Goal: Use online tool/utility: Use online tool/utility

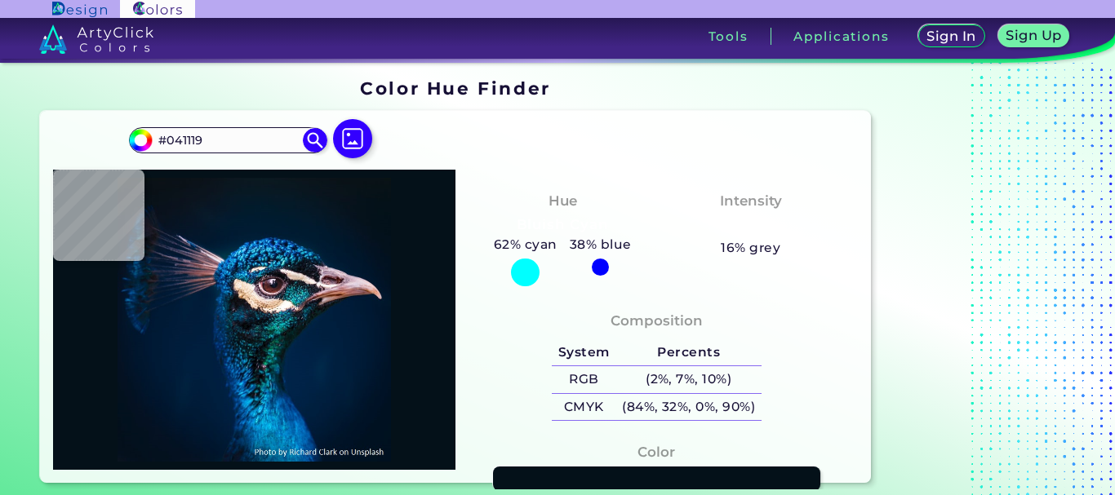
type input "#071218"
type input "#091217"
click at [360, 154] on img at bounding box center [353, 138] width 47 height 47
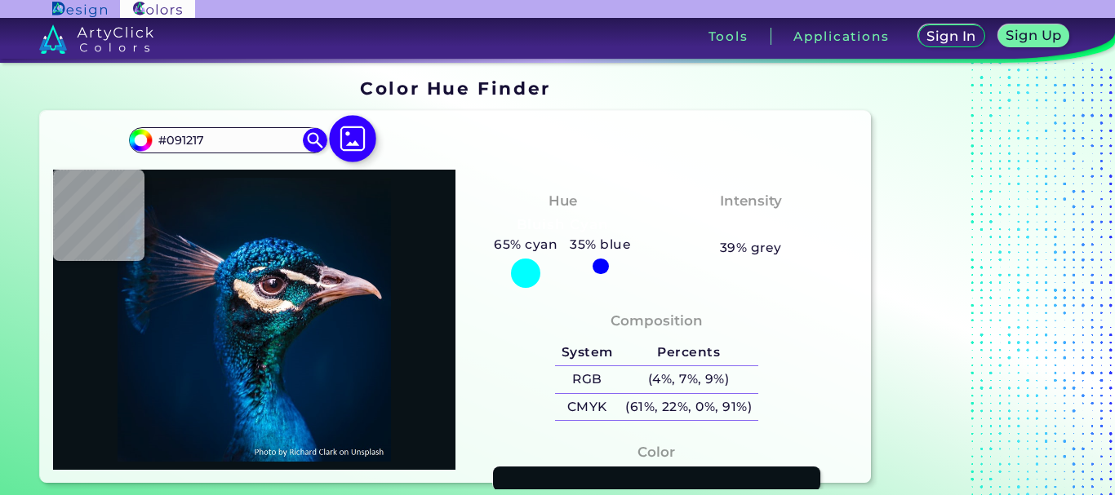
click at [0, 0] on input "file" at bounding box center [0, 0] width 0 height 0
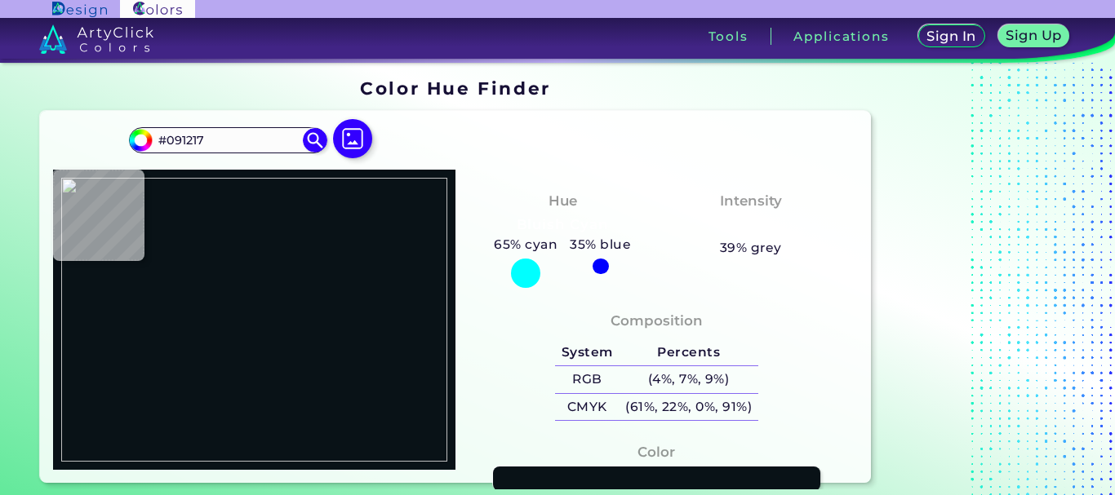
type input "#ffffff"
type input "#FFFFFF"
type input "#2b5321"
type input "#2B5321"
type input "#eec5a7"
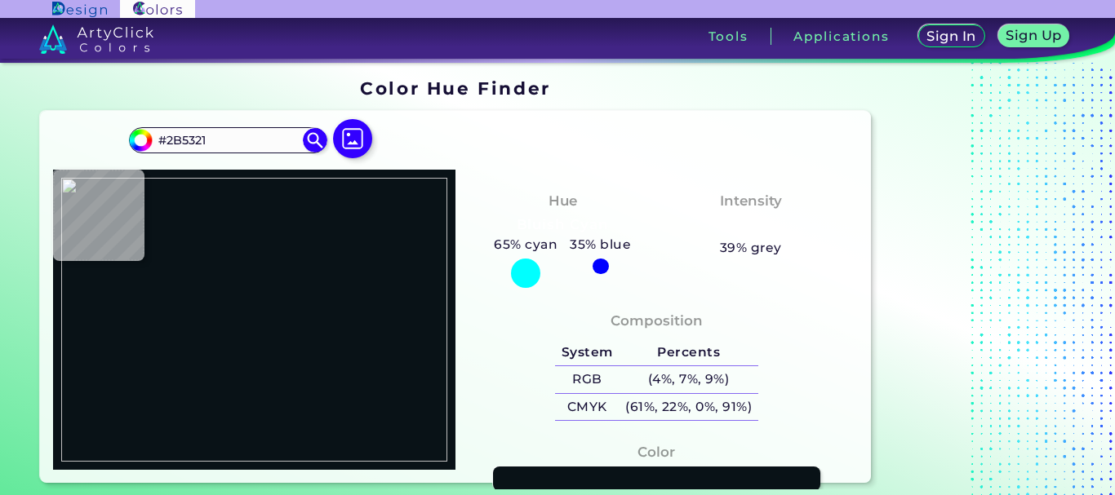
type input "#EEC5A7"
type input "#1c2d61"
type input "#1C2D61"
type input "#1f2f63"
type input "#1F2F63"
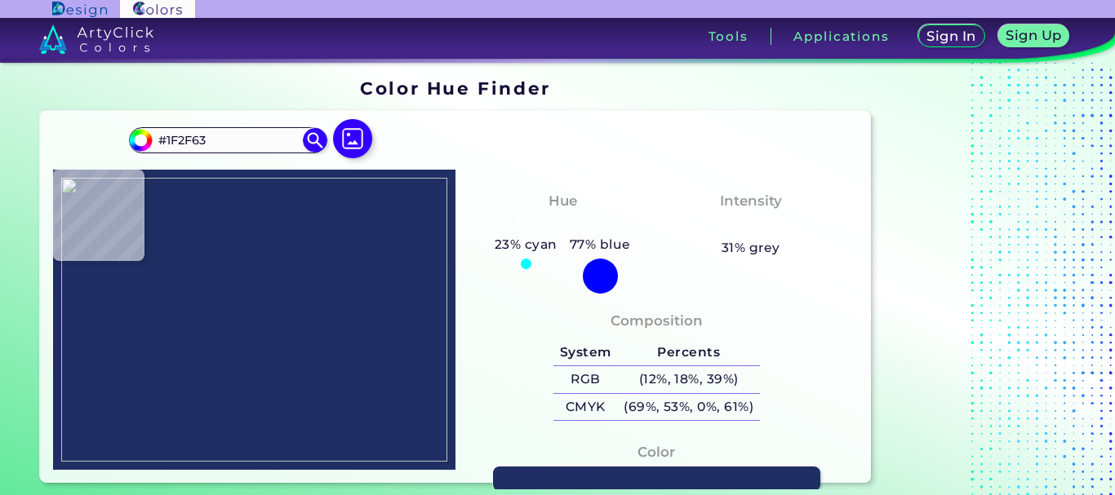
type input "#1e2e62"
type input "#1E2E62"
type input "#ffffff"
type input "#FFFFFF"
type input "#fefefe"
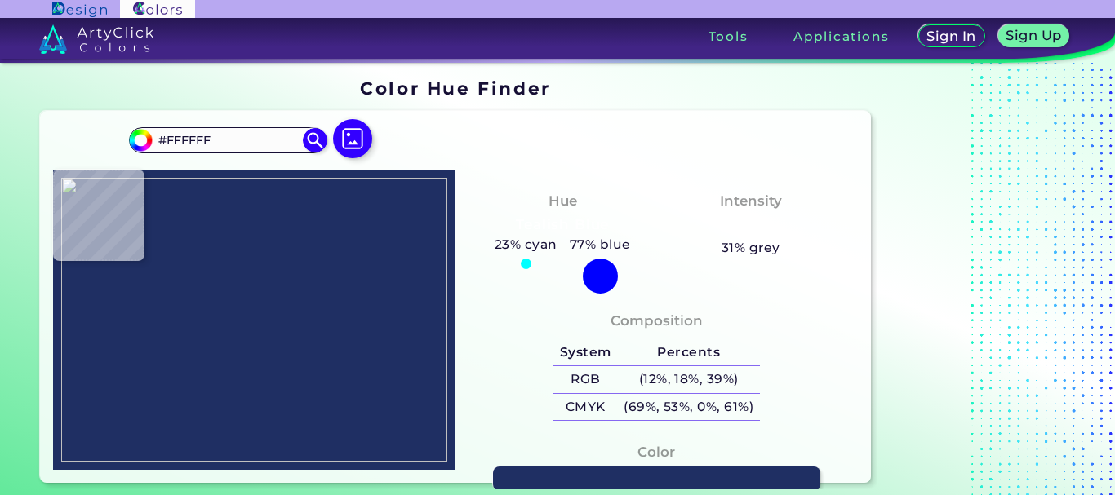
type input "#FEFEFE"
type input "#2e462d"
type input "#2E462D"
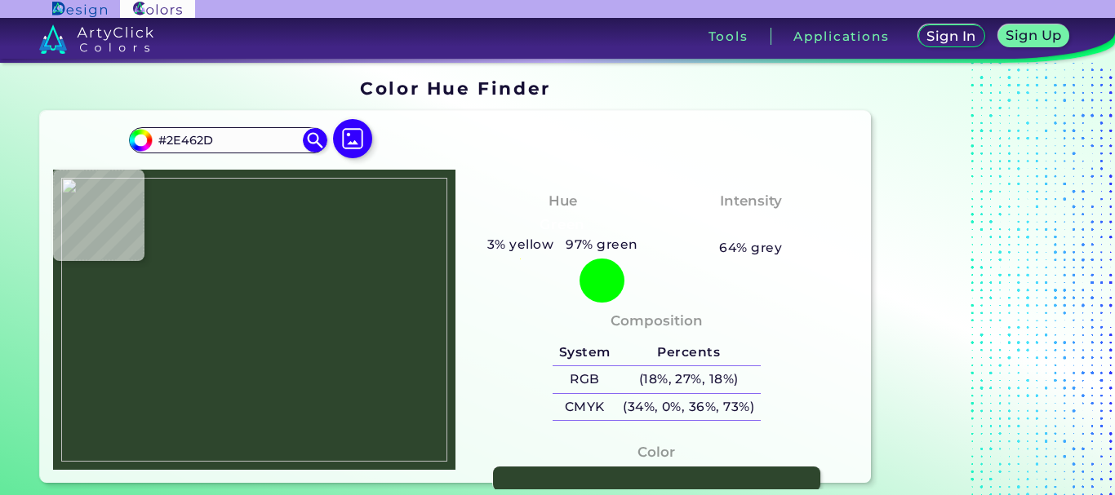
type input "#28522b"
type input "#28522B"
type input "#336033"
type input "#386638"
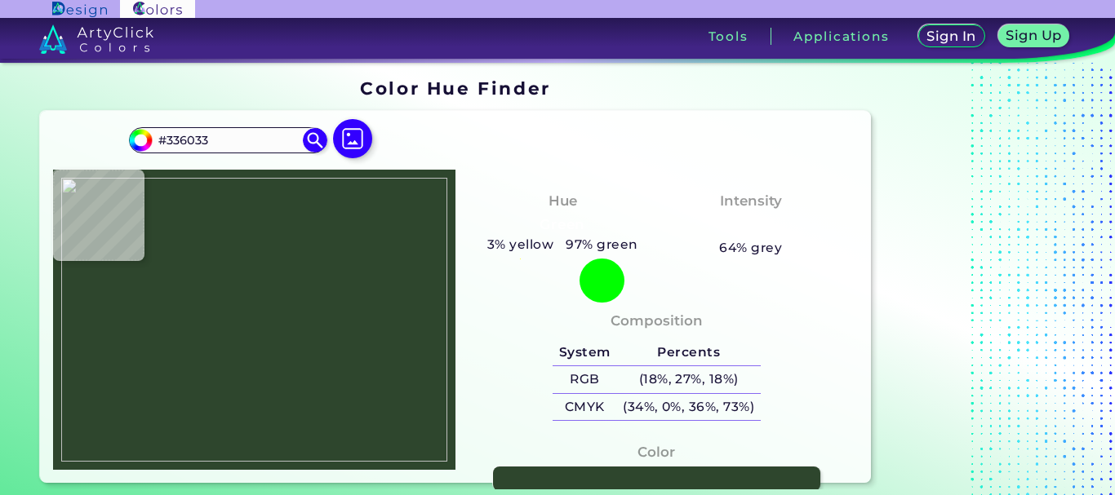
type input "#386638"
type input "#346837"
type input "#366738"
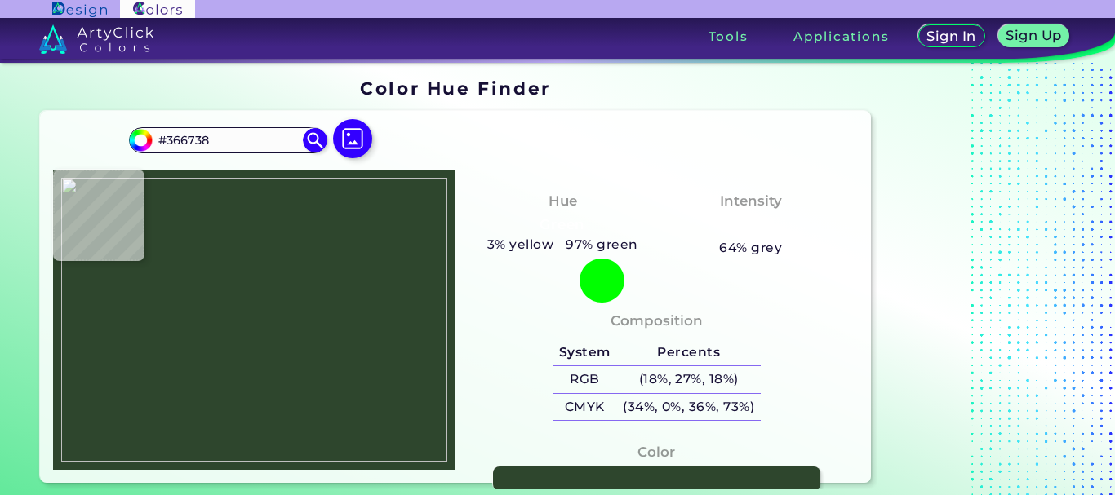
type input "#356837"
type input "#346837"
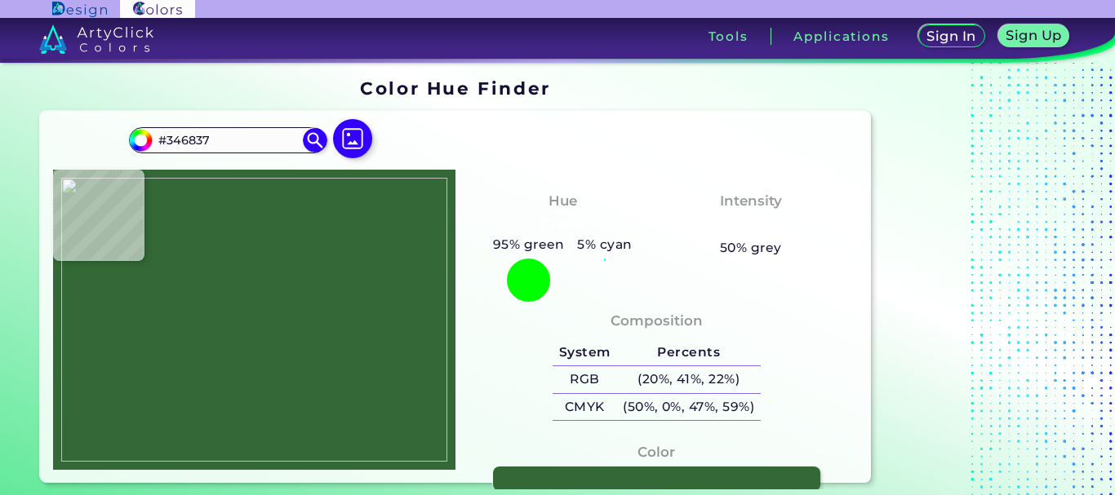
type input "#346736"
type input "#346737"
type input "#346837"
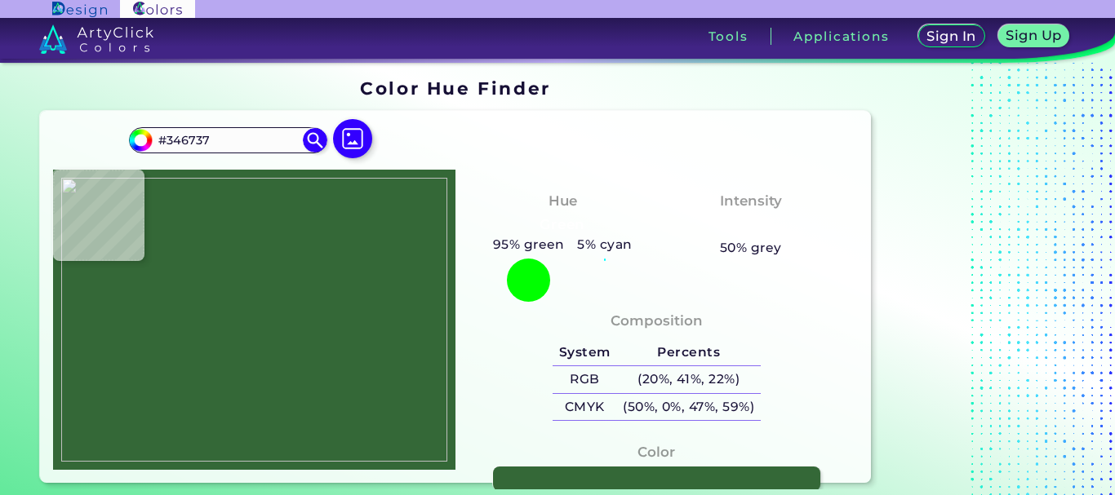
type input "#346837"
type input "#356938"
type input "#346837"
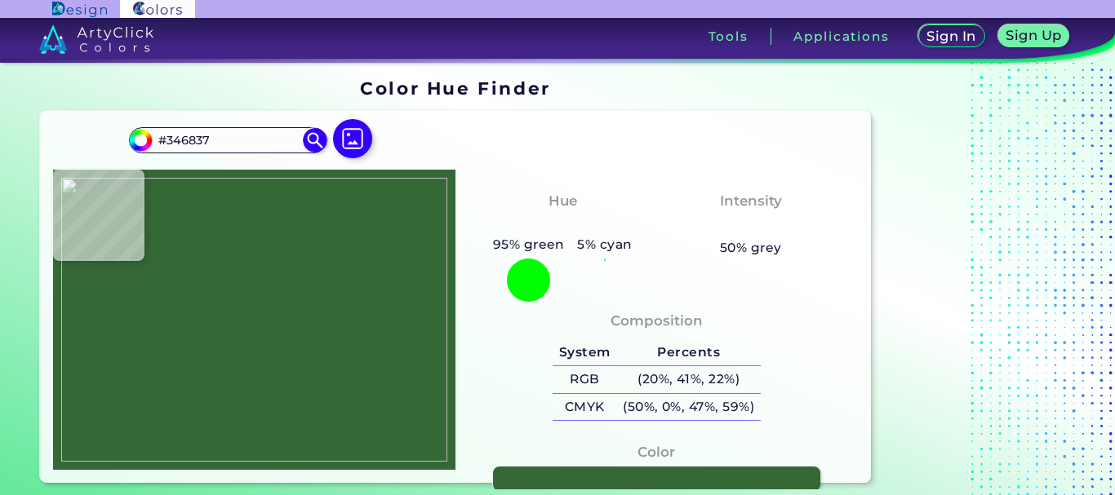
click at [244, 197] on img at bounding box center [254, 320] width 386 height 284
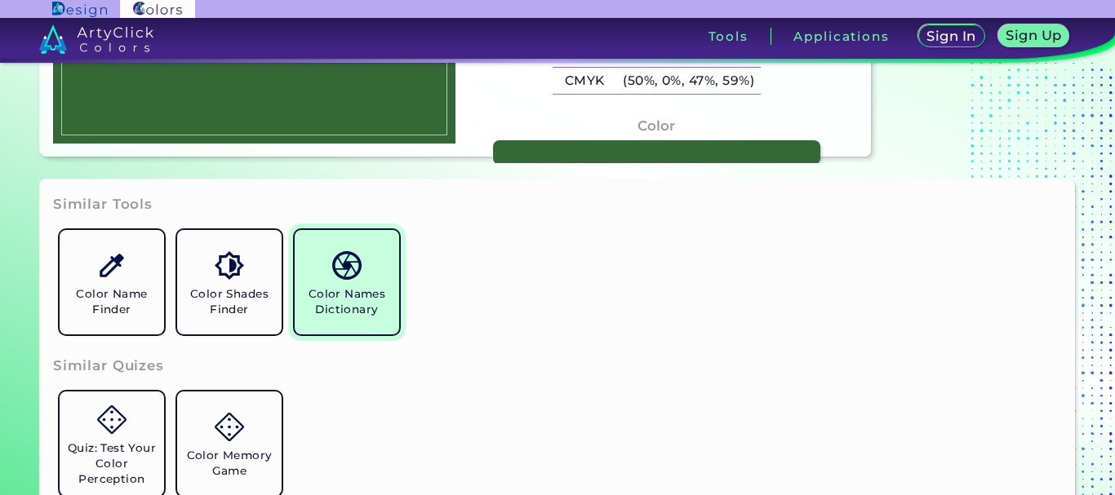
click at [346, 295] on h5 "Color Names Dictionary" at bounding box center [346, 301] width 91 height 31
